Goal: Find specific page/section

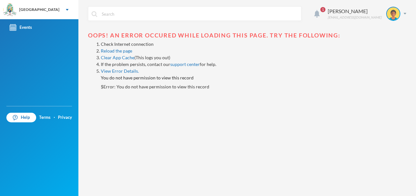
click at [320, 15] on img at bounding box center [316, 14] width 5 height 8
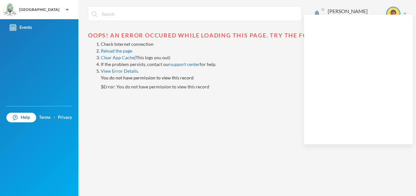
click at [282, 90] on div "Bello Rukayat rukayat.bello@greenlandhall.org Oops! An error occured while load…" at bounding box center [246, 98] width 337 height 196
